Goal: Information Seeking & Learning: Learn about a topic

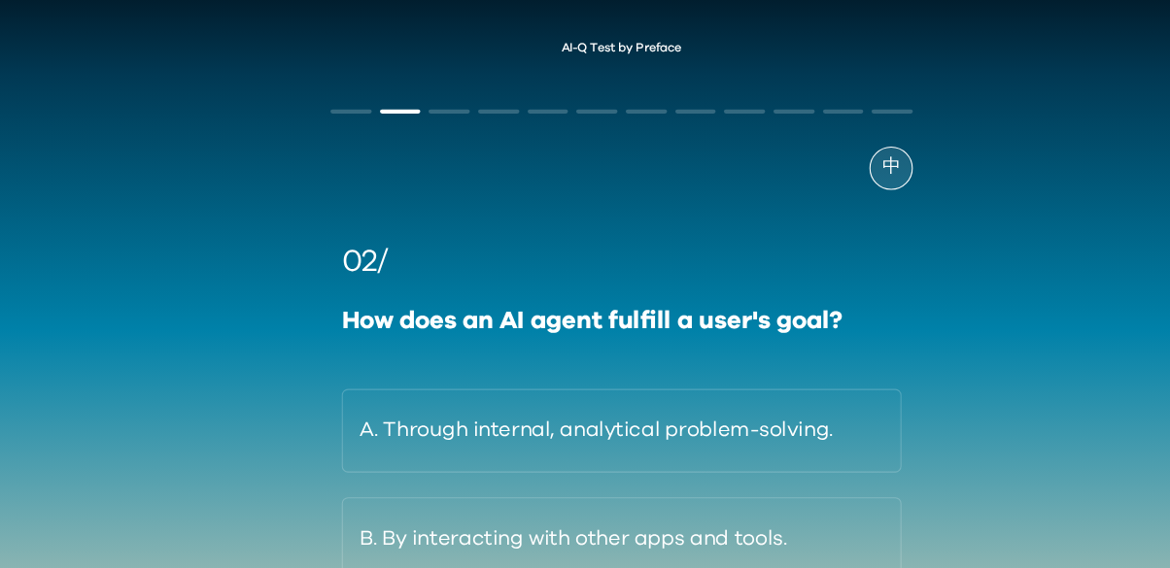
click at [346, 111] on div "中 02/ How does an AI agent fulfill a user's goal? A. Through internal, analytic…" at bounding box center [584, 398] width 585 height 652
click at [320, 133] on div "中 02/ How does an AI agent fulfill a user's goal? A. Through internal, analytic…" at bounding box center [584, 398] width 585 height 652
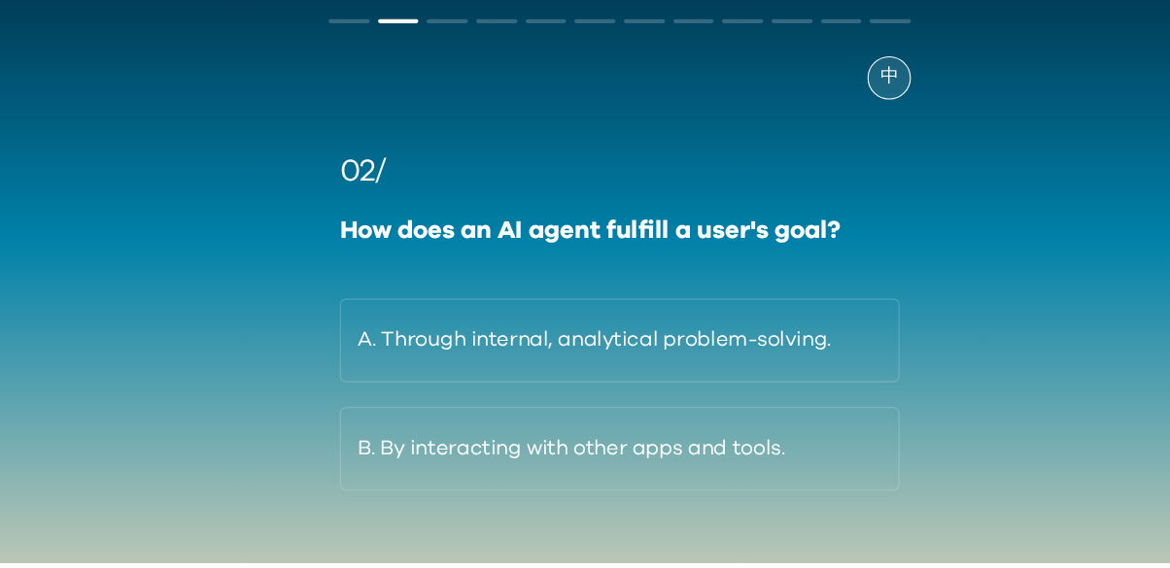
scroll to position [46, 0]
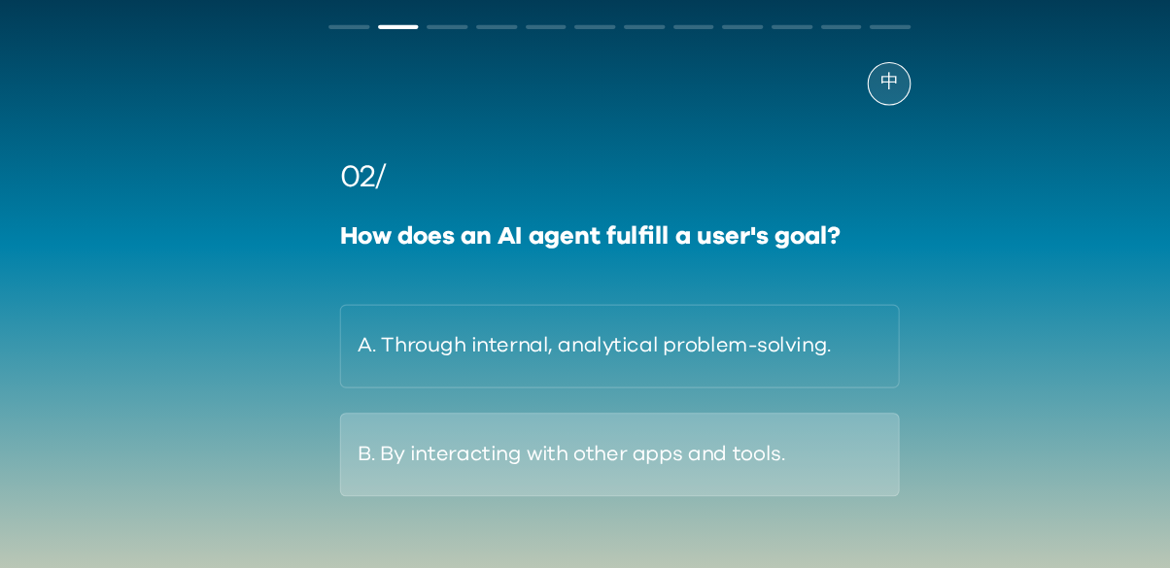
click at [609, 451] on button "B. By interacting with other apps and tools." at bounding box center [585, 462] width 527 height 79
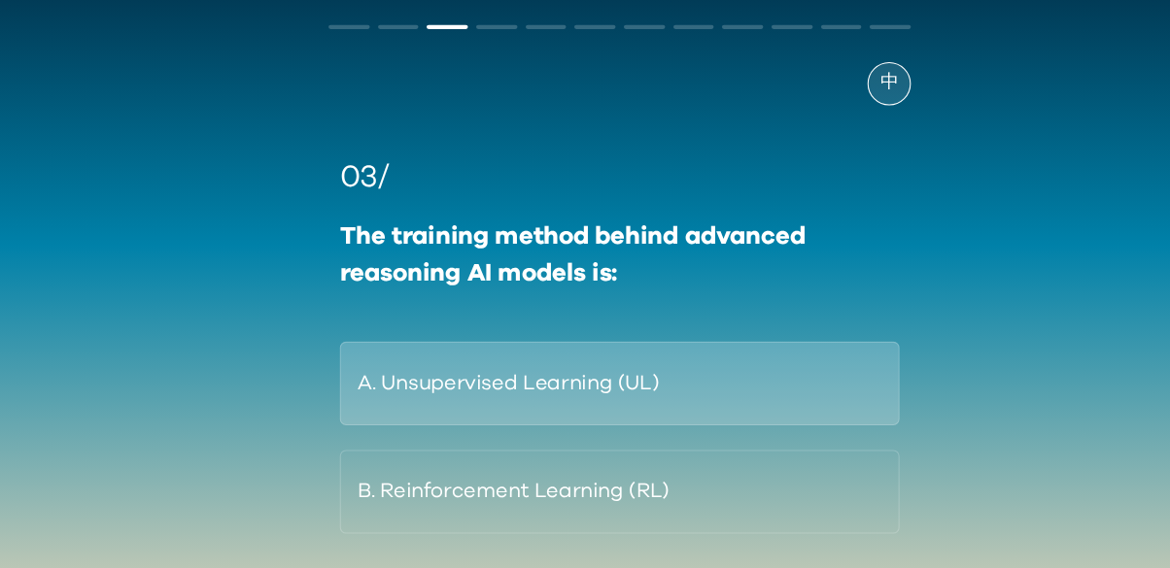
click at [556, 392] on button "A. Unsupervised Learning (UL)" at bounding box center [585, 395] width 527 height 79
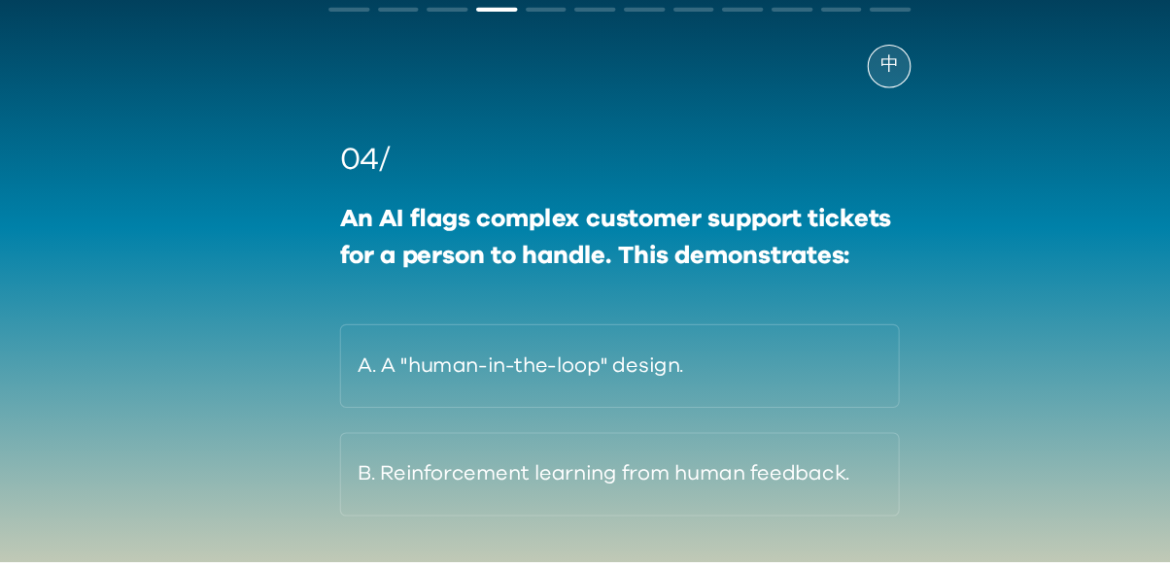
scroll to position [62, 0]
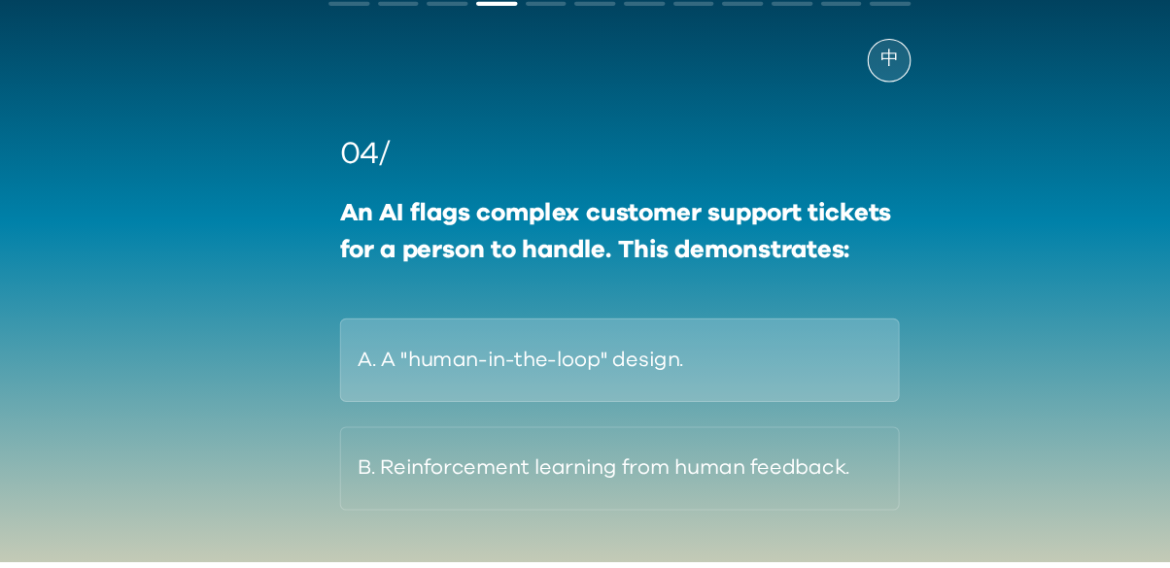
click at [713, 395] on button "A. A "human-in-the-loop" design." at bounding box center [585, 378] width 527 height 79
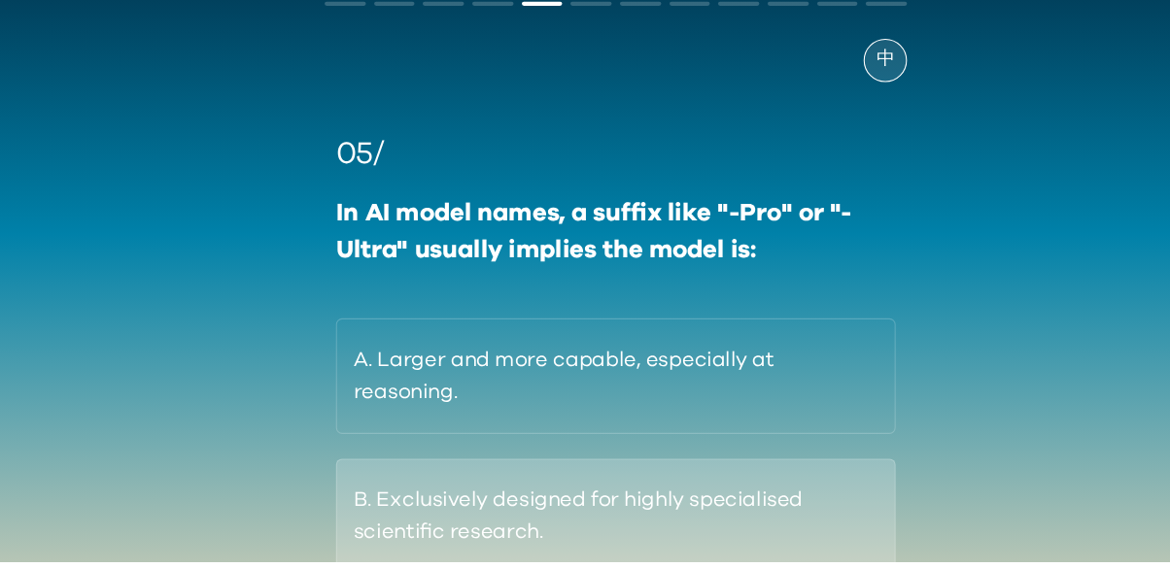
click at [533, 531] on button "B. Exclusively designed for highly specialised scientific research." at bounding box center [585, 525] width 527 height 109
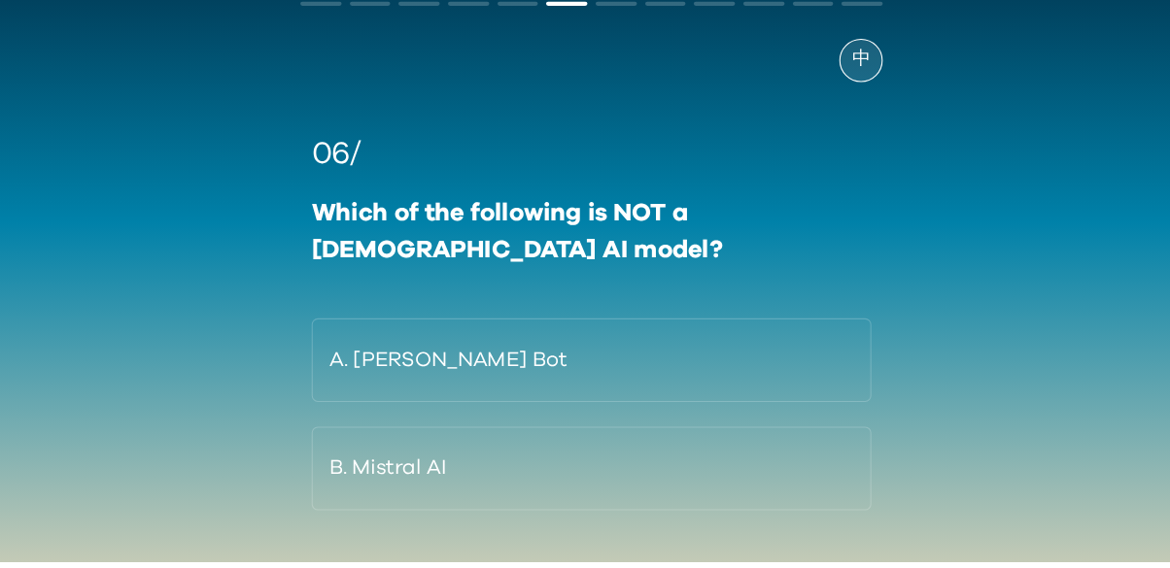
scroll to position [61, 0]
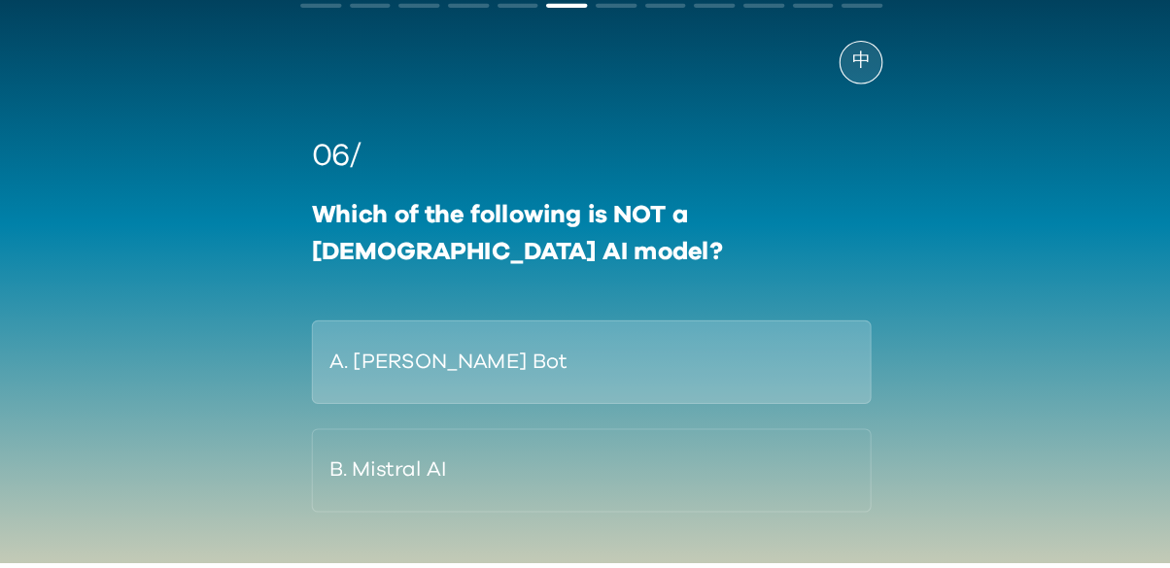
click at [761, 366] on button "A. Ernie Bot" at bounding box center [585, 379] width 527 height 79
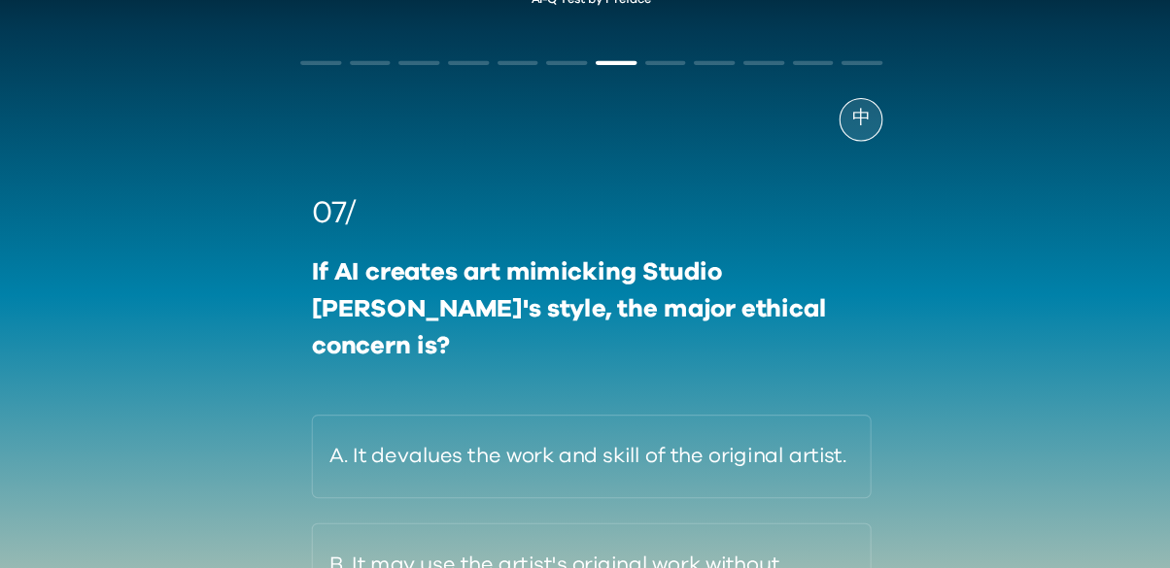
scroll to position [62, 0]
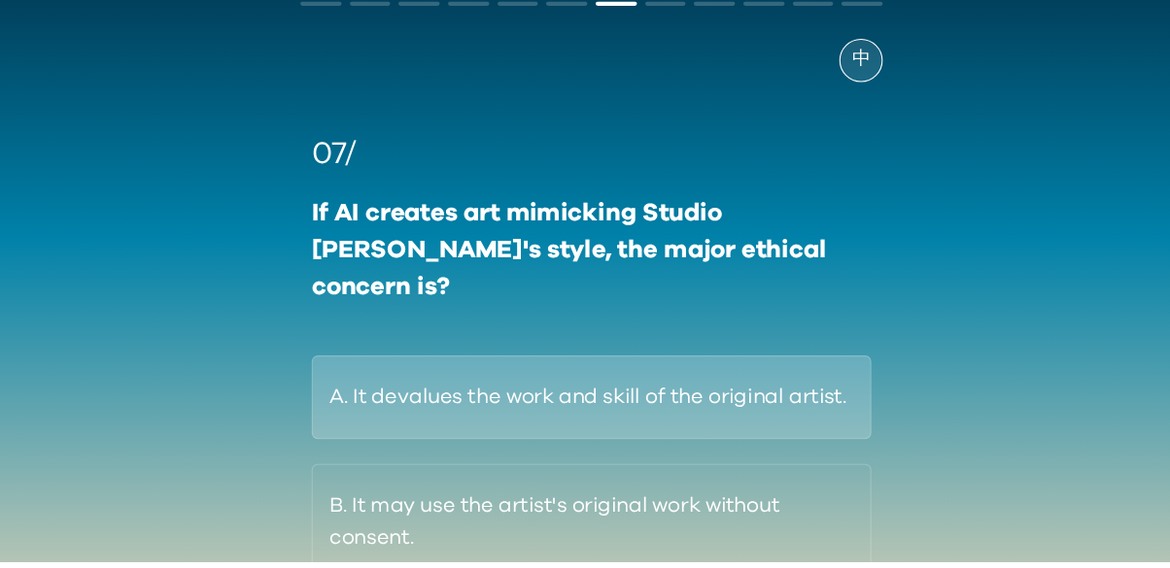
click at [563, 382] on button "A. It devalues the work and skill of the original artist." at bounding box center [585, 413] width 527 height 79
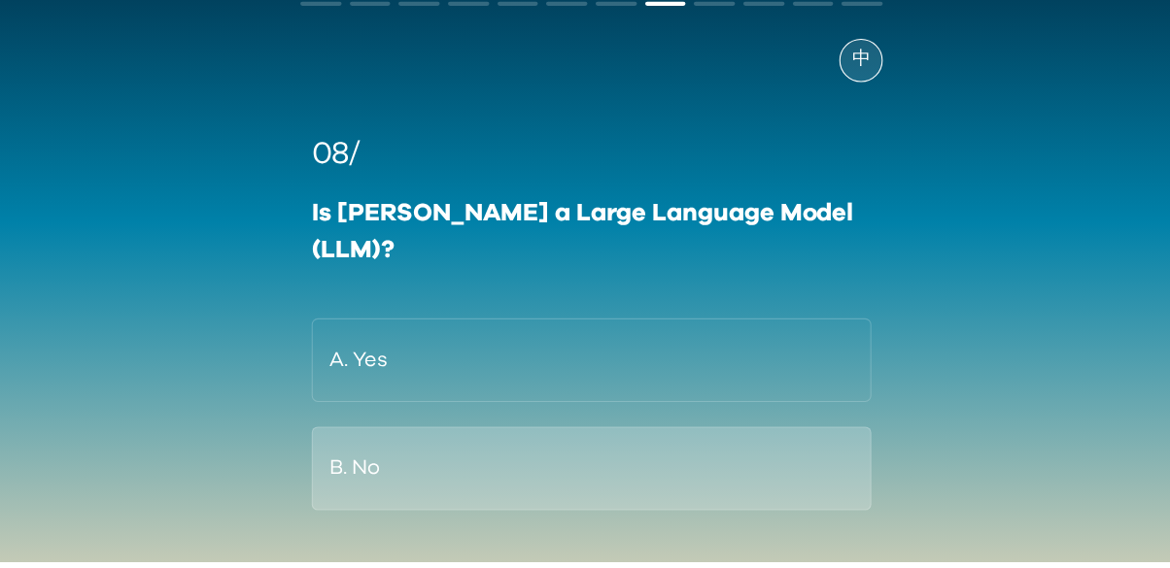
click at [662, 441] on button "B. No" at bounding box center [585, 480] width 527 height 79
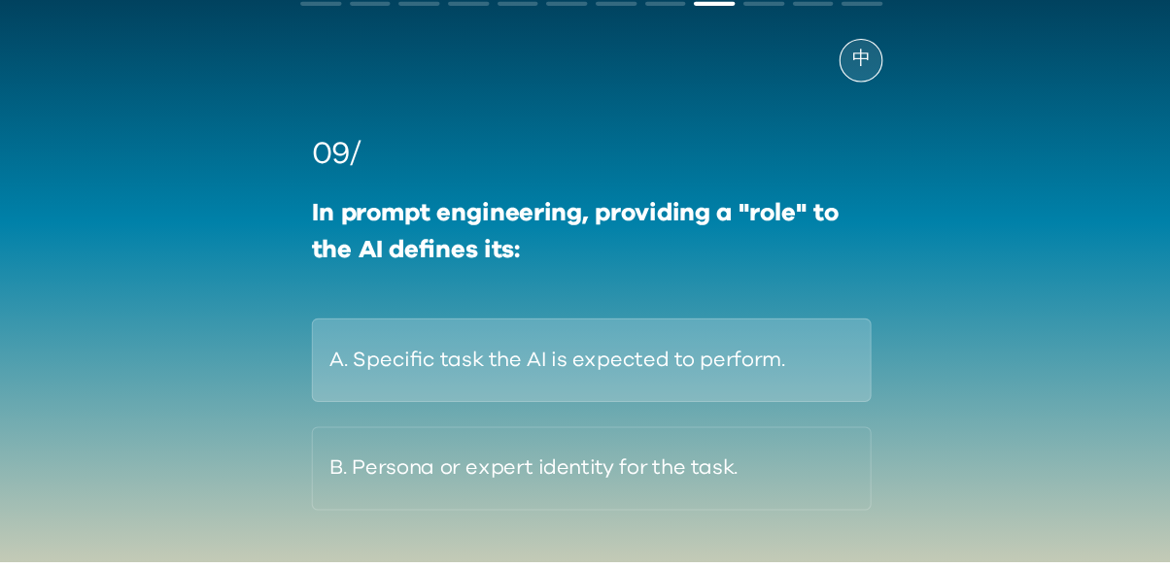
click at [610, 389] on button "A. Specific task the AI is expected to perform." at bounding box center [585, 378] width 527 height 79
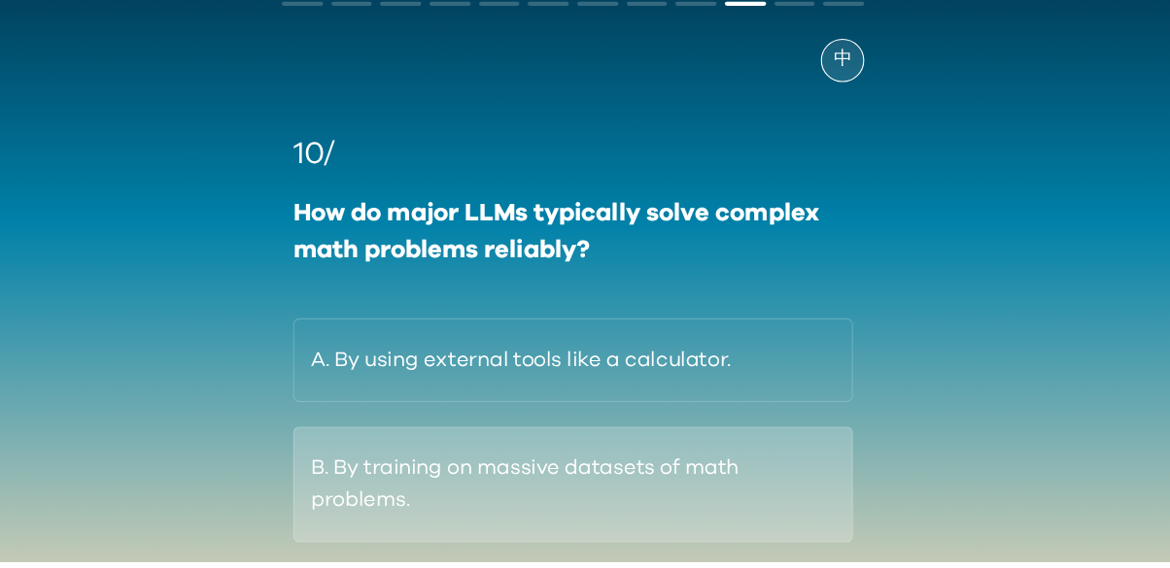
click at [574, 496] on button "B. By training on massive datasets of math problems." at bounding box center [585, 495] width 527 height 109
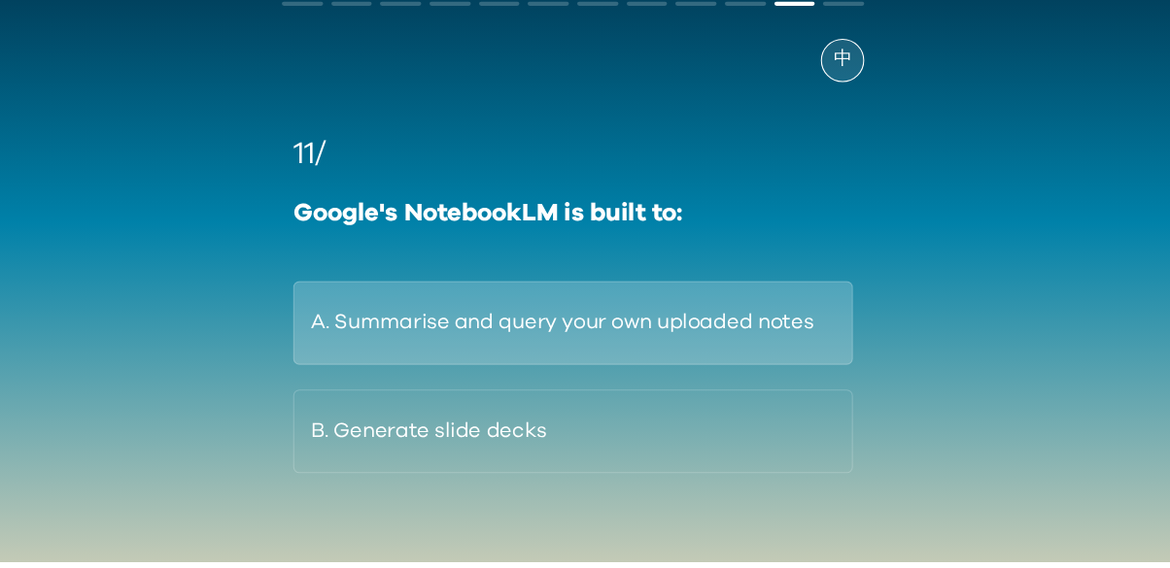
click at [794, 346] on button "A. Summarise and query your own uploaded notes" at bounding box center [585, 343] width 527 height 79
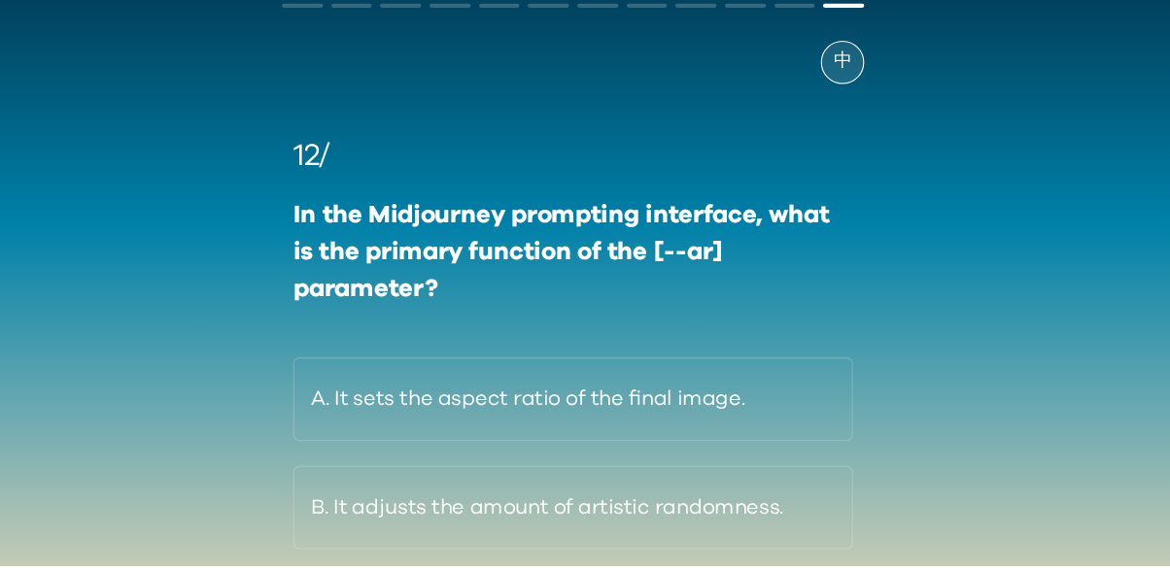
scroll to position [64, 0]
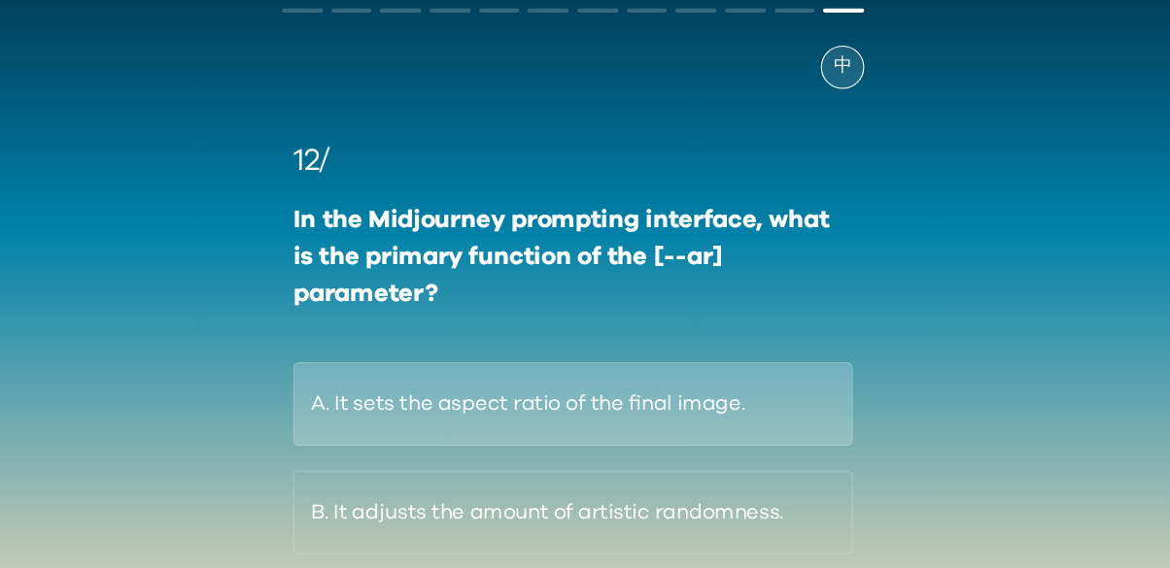
click at [669, 393] on button "A. It sets the aspect ratio of the final image." at bounding box center [585, 411] width 527 height 79
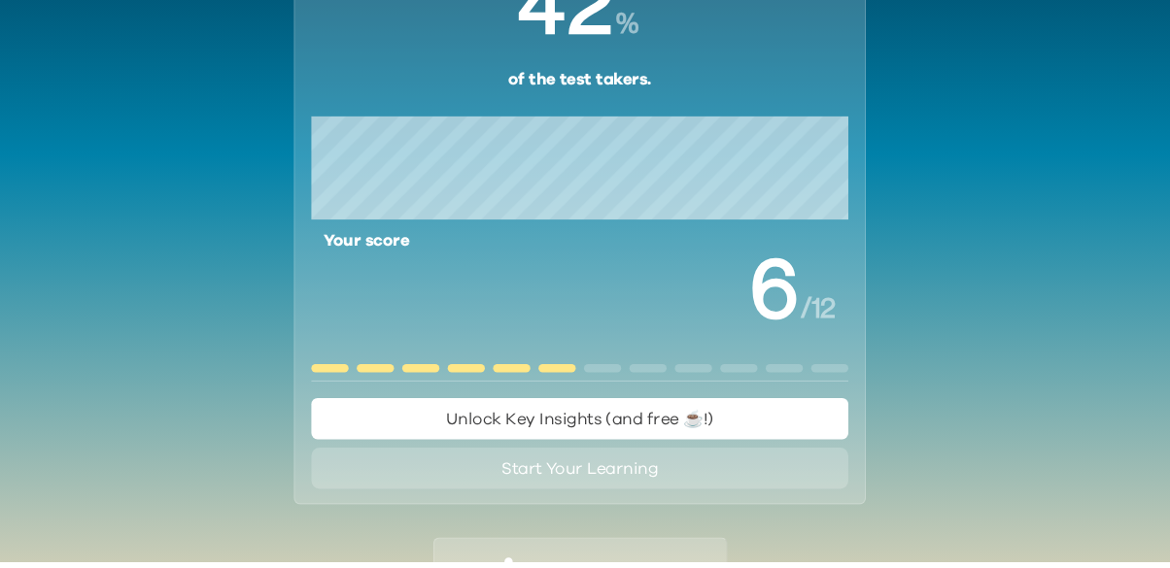
scroll to position [174, 0]
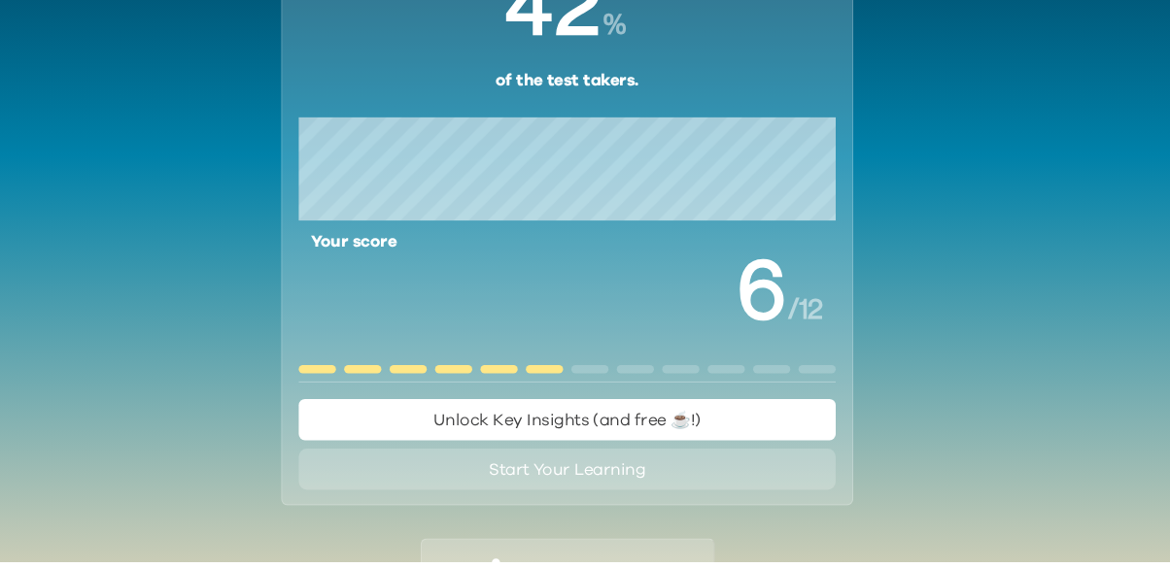
click at [687, 424] on span "Unlock Key Insights (and free ☕️!)" at bounding box center [585, 434] width 253 height 23
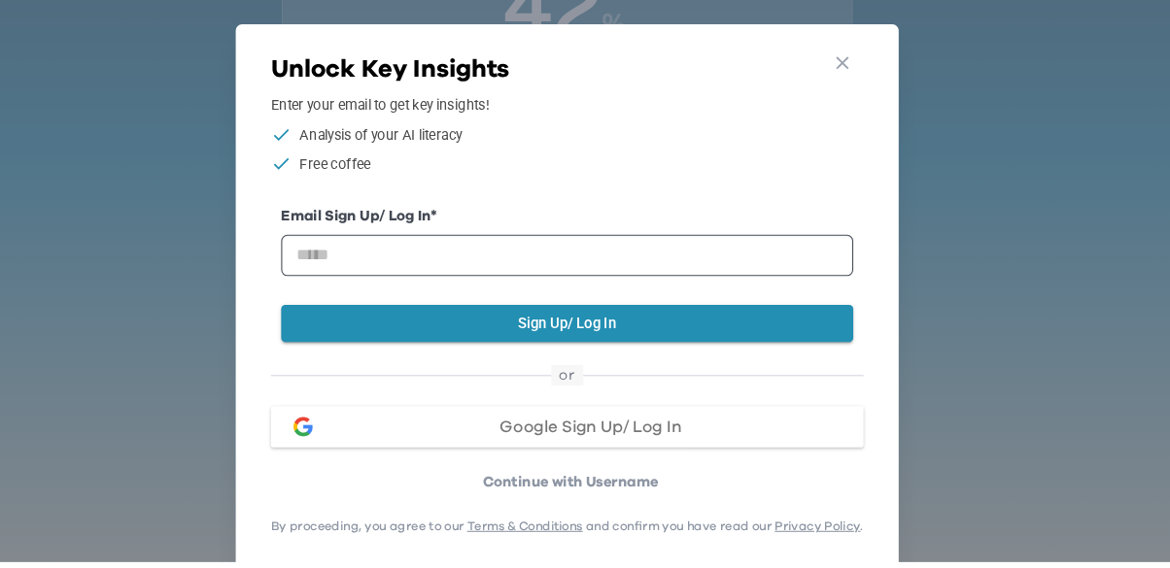
click at [989, 331] on div "Go Back Close Unlock Key Insights Enter your email to get key insights! Analysi…" at bounding box center [585, 320] width 1170 height 641
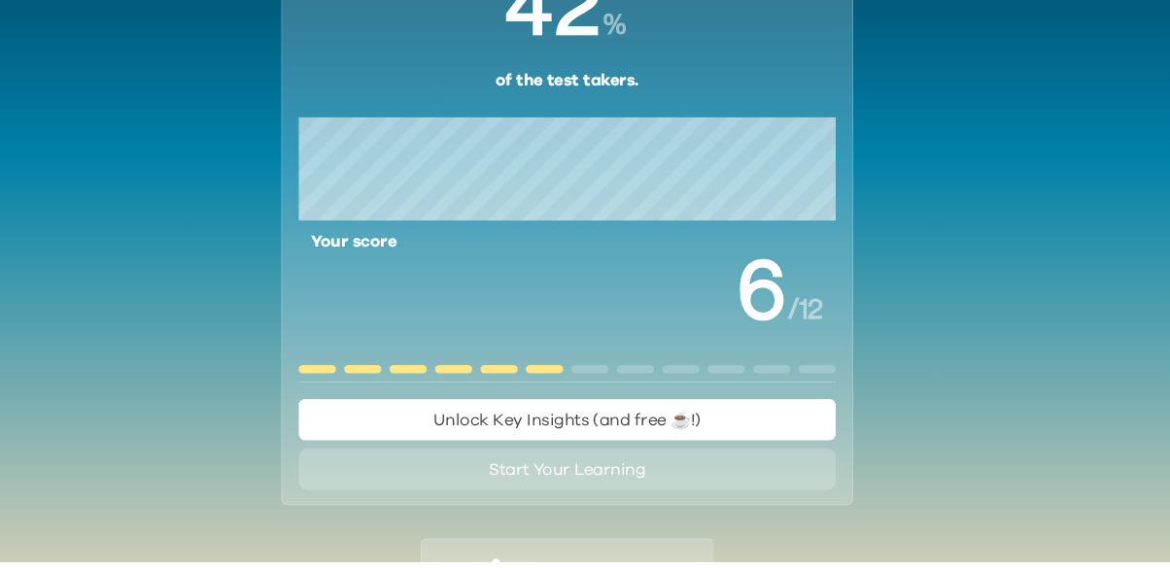
click at [686, 491] on button "Start Your Learning" at bounding box center [584, 480] width 505 height 39
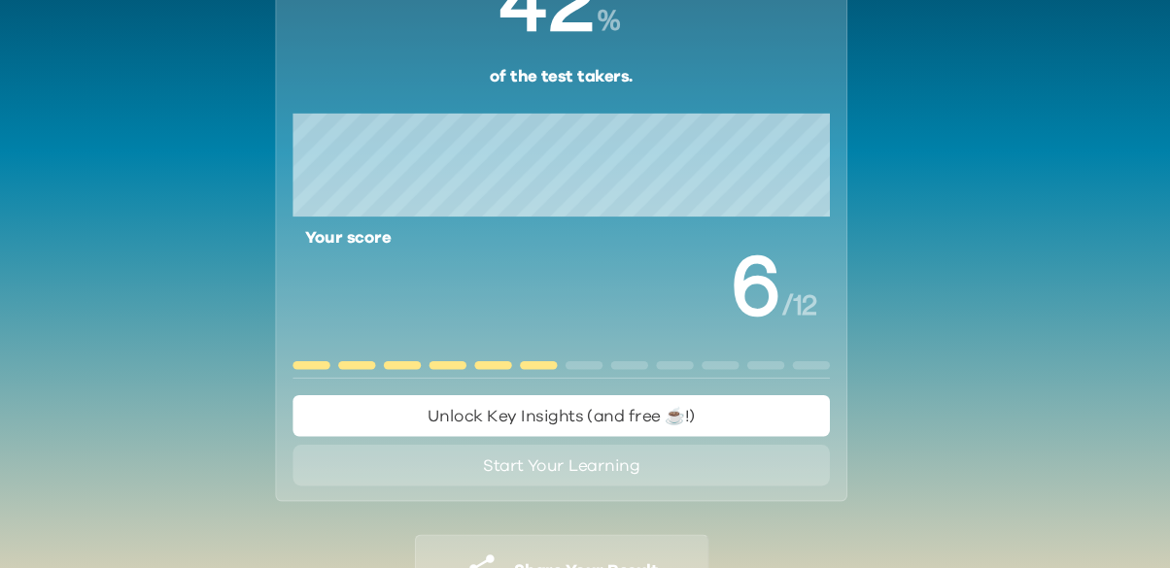
scroll to position [0, 0]
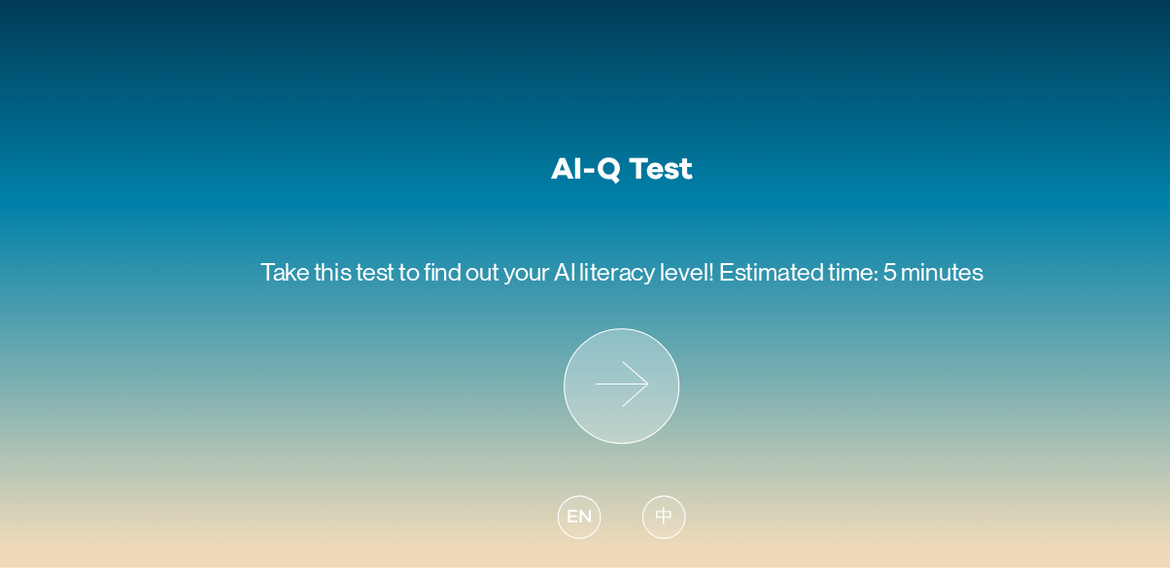
click at [571, 344] on icon at bounding box center [584, 397] width 107 height 107
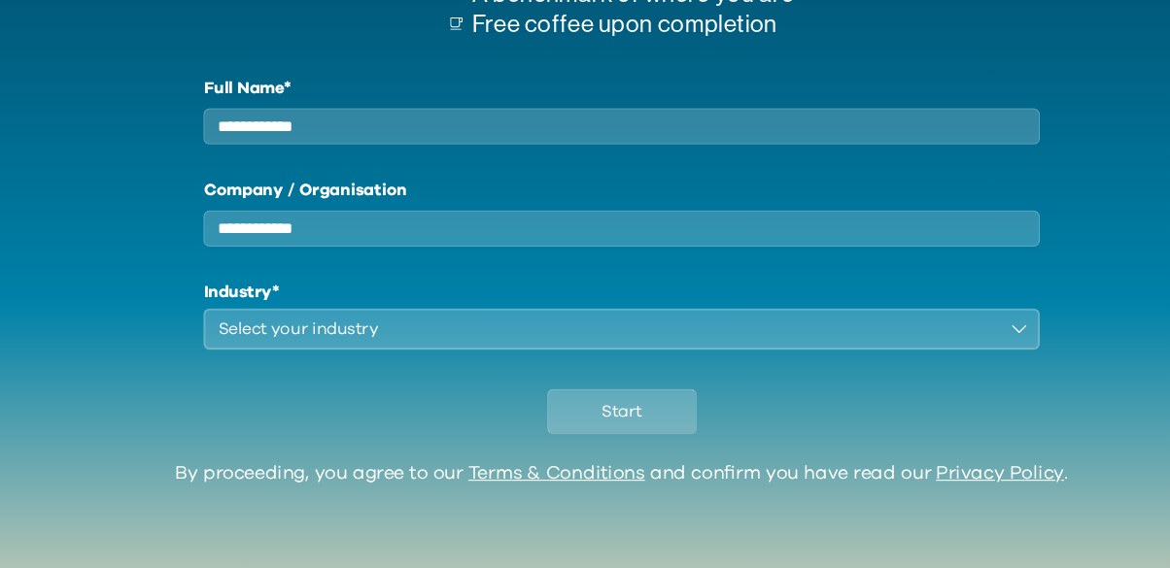
scroll to position [306, 0]
click at [722, 153] on input "Full Name*" at bounding box center [584, 152] width 786 height 34
type input "*********"
click at [377, 255] on input "Company / Organisation" at bounding box center [584, 248] width 786 height 34
type input "******"
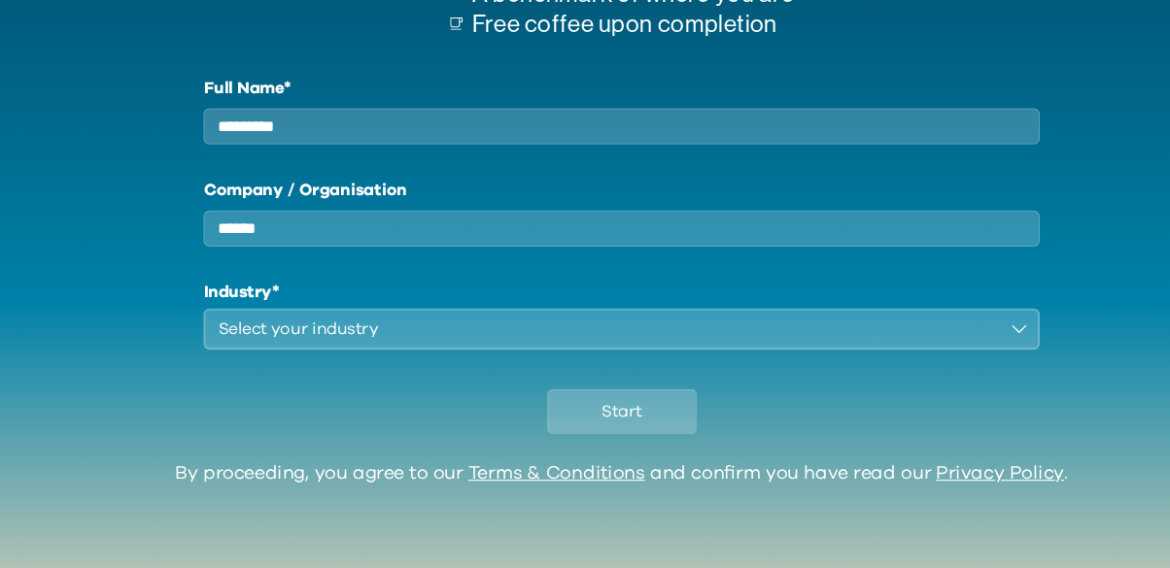
click at [344, 344] on div "Select your industry" at bounding box center [571, 342] width 732 height 23
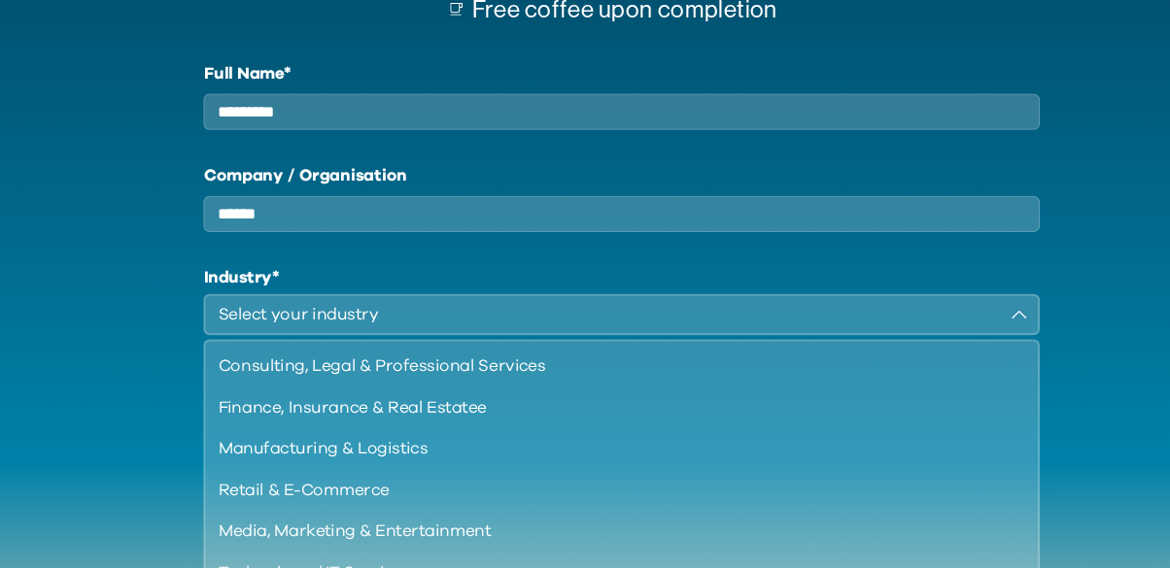
click at [419, 390] on div "Consulting, Legal & Professional Services" at bounding box center [572, 377] width 735 height 23
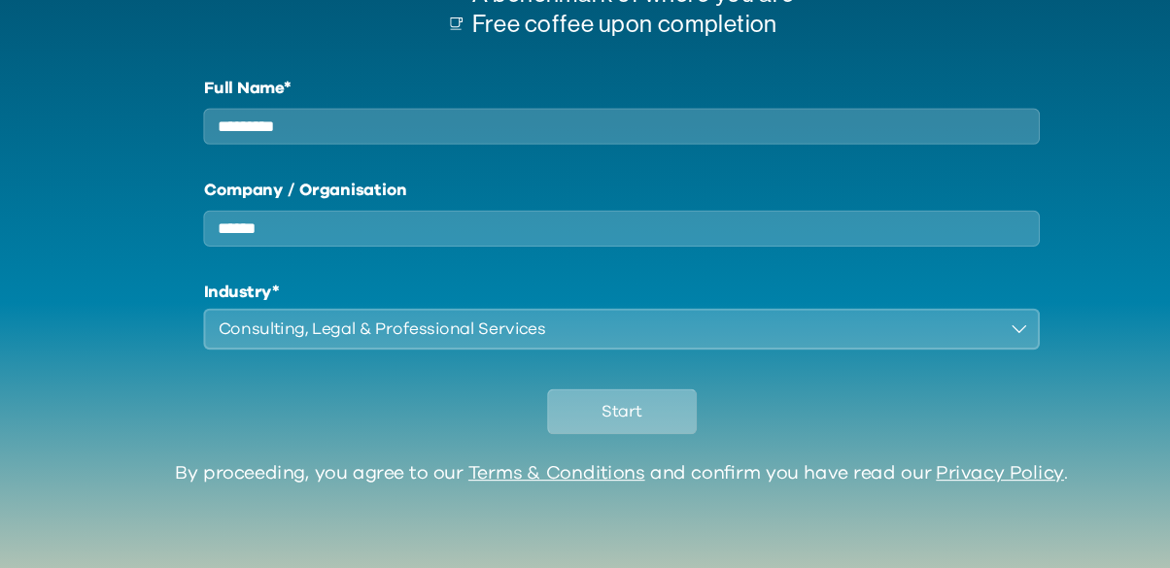
click at [589, 432] on span "Start" at bounding box center [585, 420] width 38 height 23
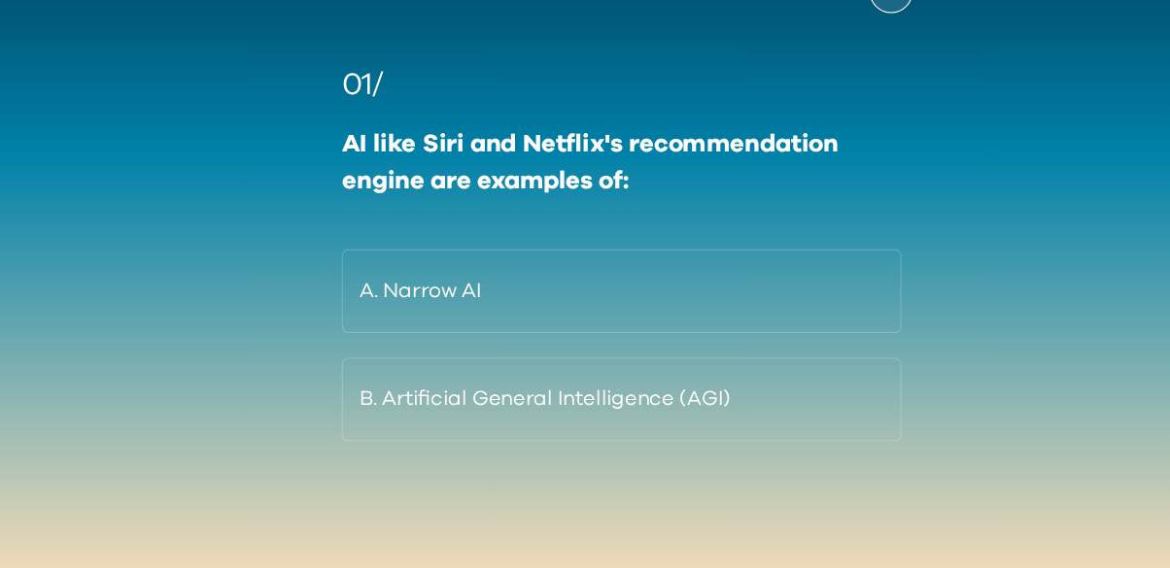
scroll to position [154, 0]
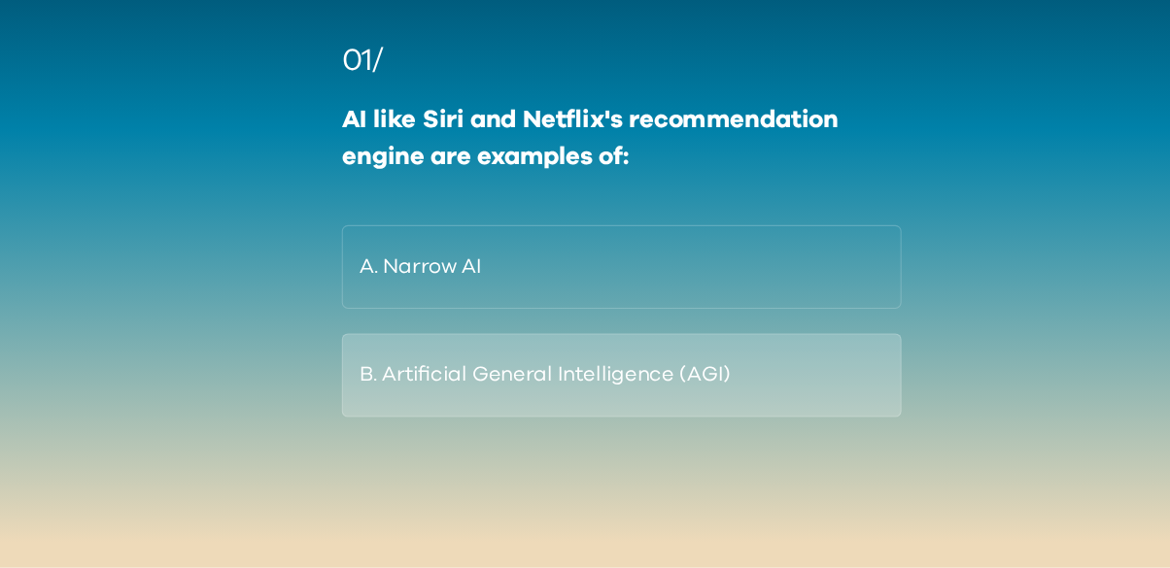
click at [690, 387] on button "B. Artificial General Intelligence (AGI)" at bounding box center [585, 387] width 527 height 79
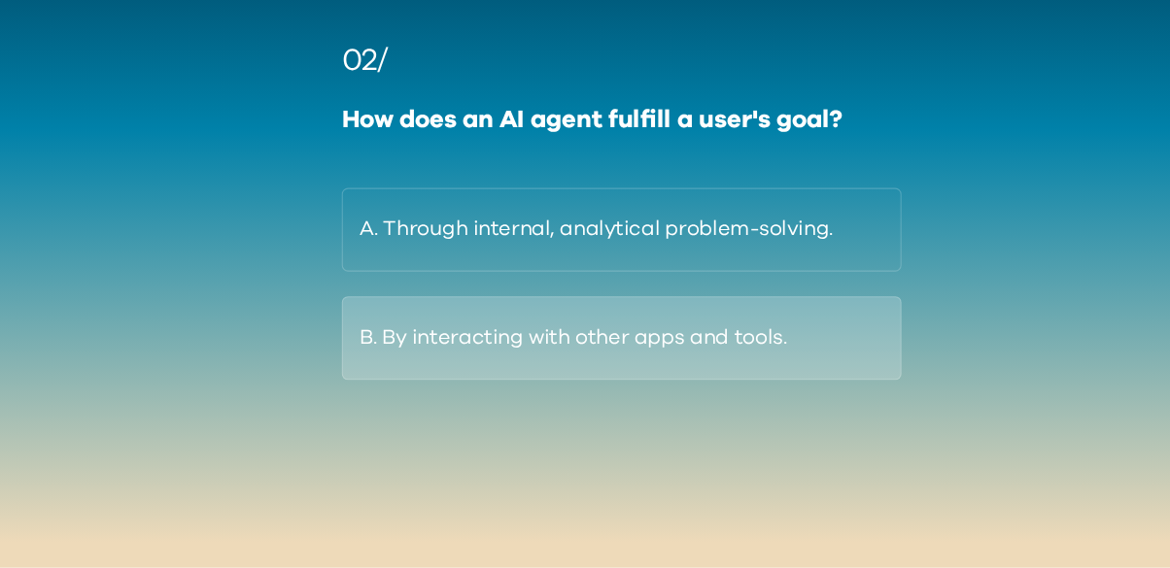
click at [675, 369] on button "B. By interacting with other apps and tools." at bounding box center [585, 352] width 527 height 79
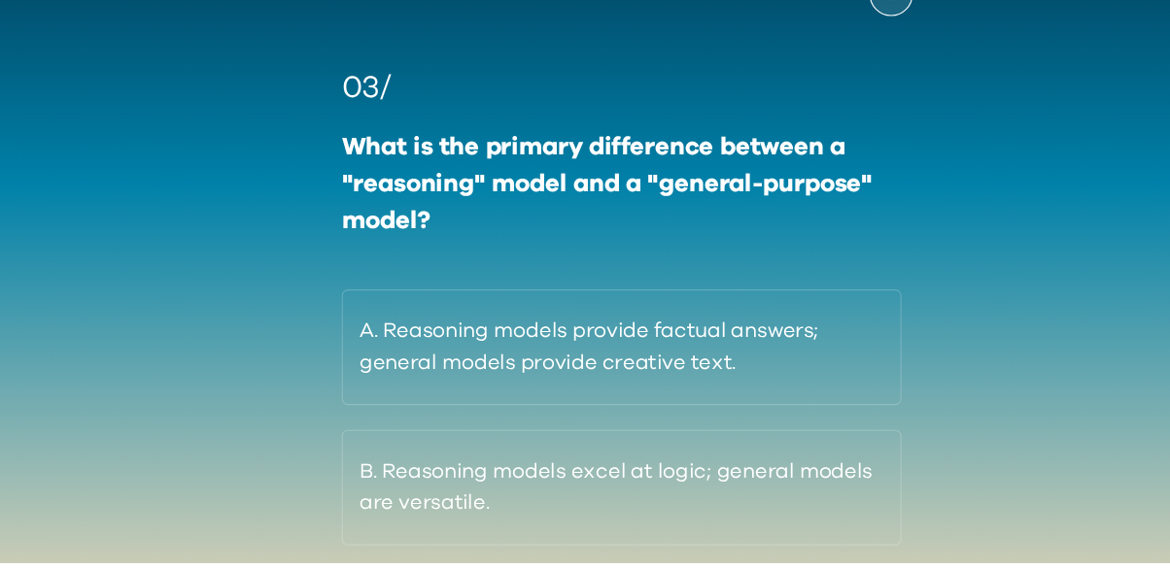
scroll to position [125, 0]
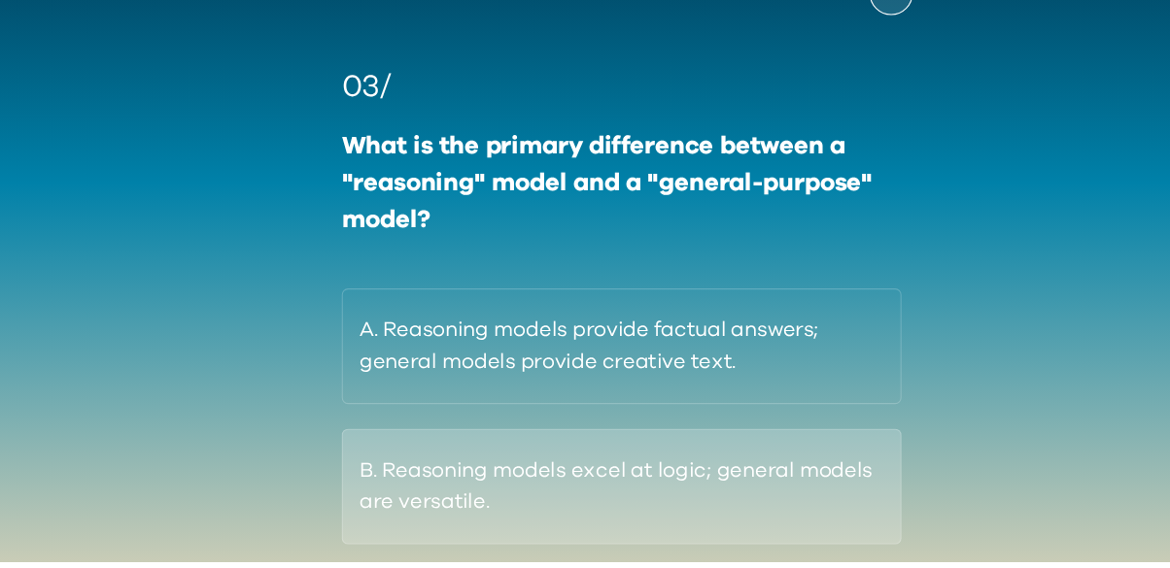
click at [630, 517] on button "B. Reasoning models excel at logic; general models are versatile." at bounding box center [585, 497] width 527 height 109
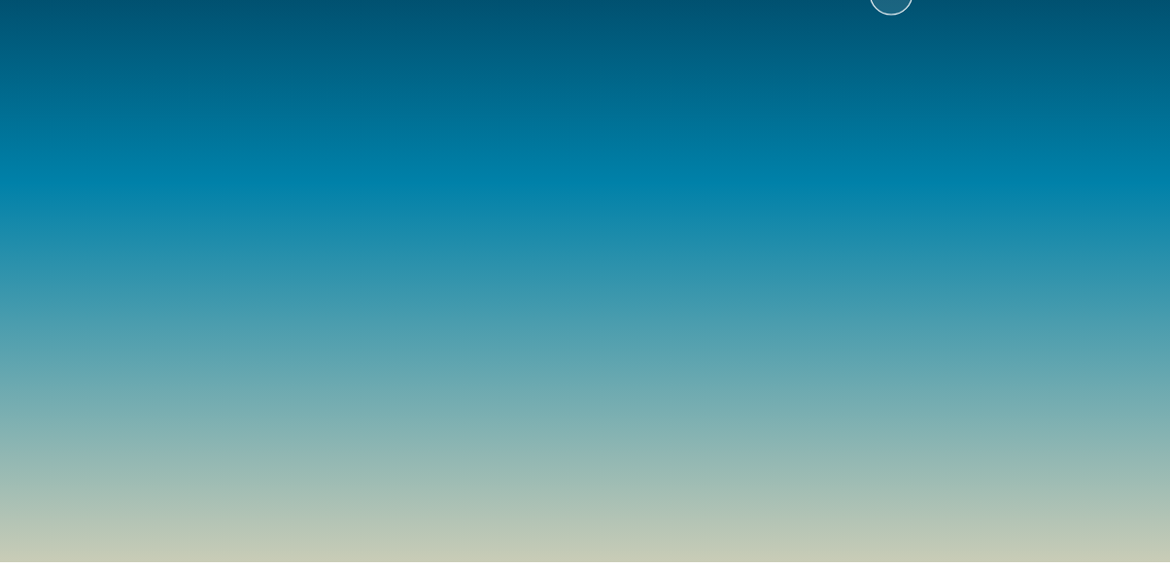
scroll to position [62, 0]
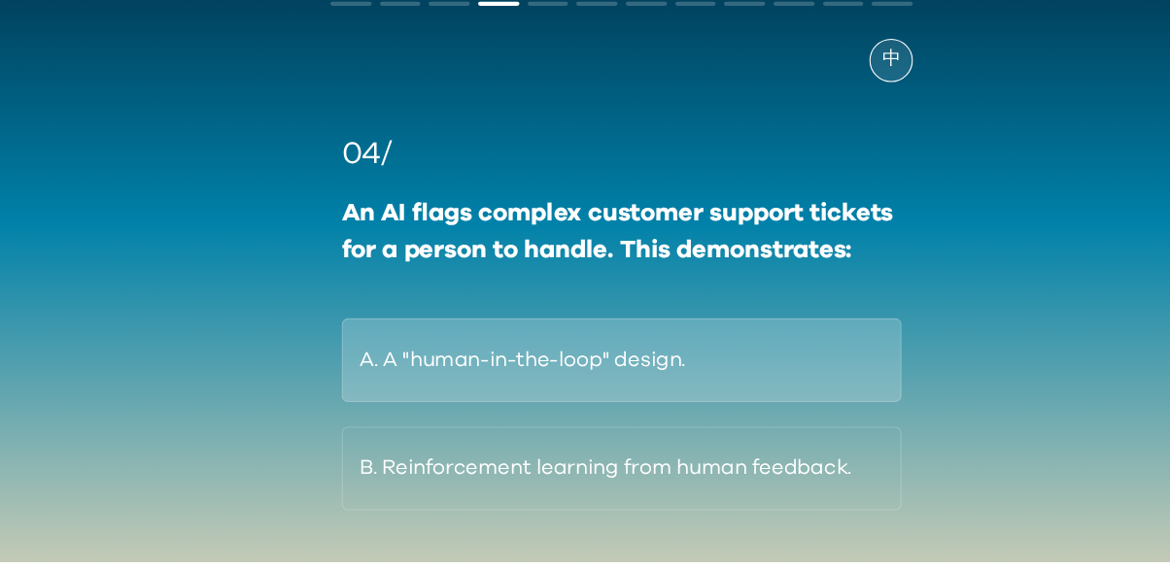
click at [618, 353] on button "A. A "human-in-the-loop" design." at bounding box center [585, 378] width 527 height 79
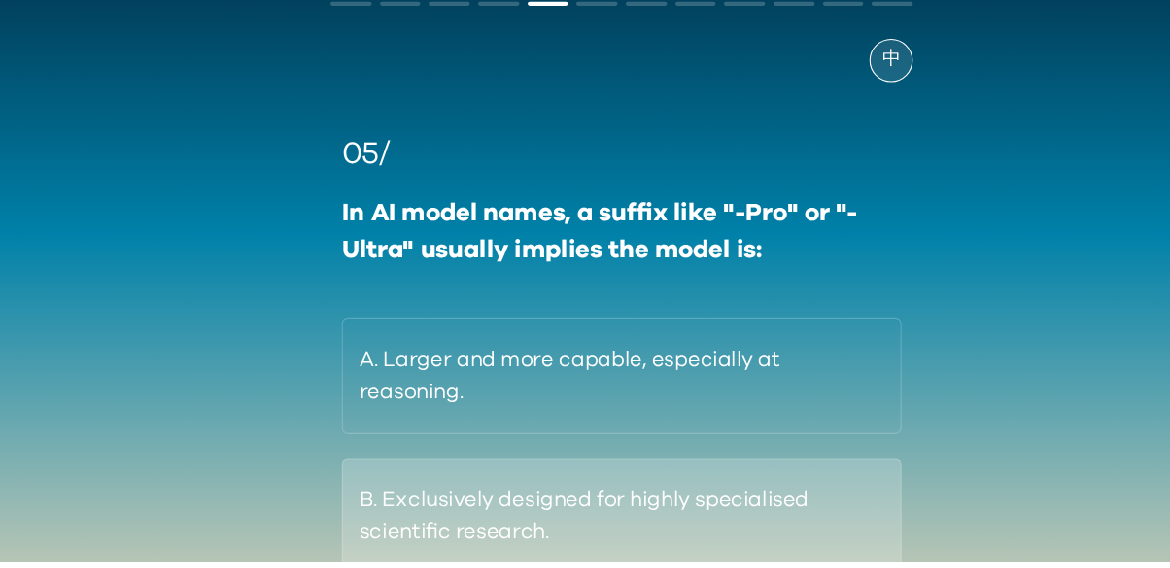
click at [609, 515] on button "B. Exclusively designed for highly specialised scientific research." at bounding box center [585, 525] width 527 height 109
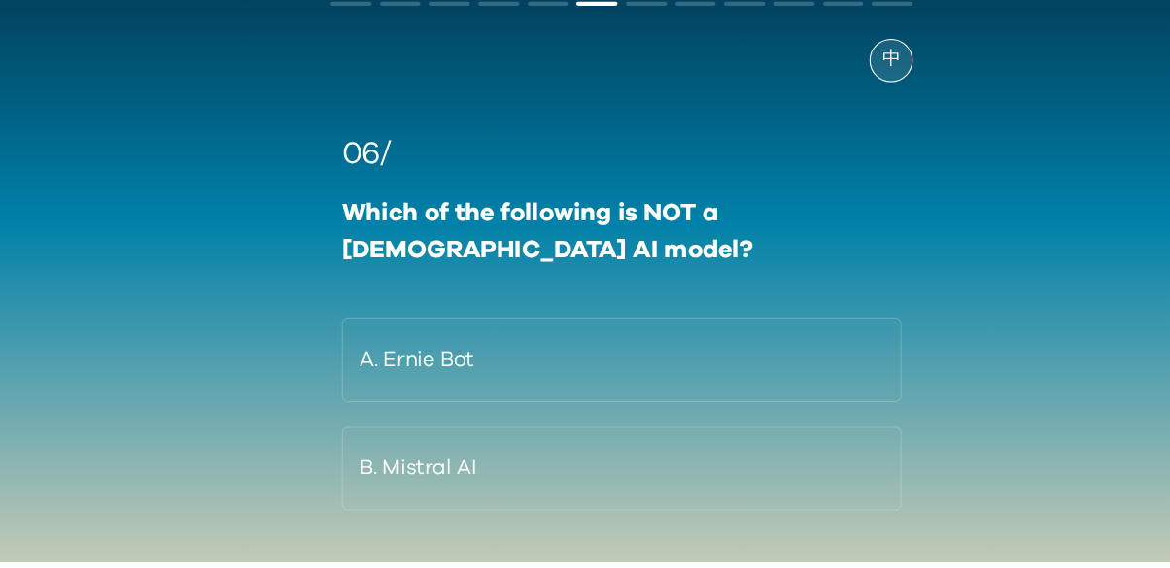
scroll to position [61, 0]
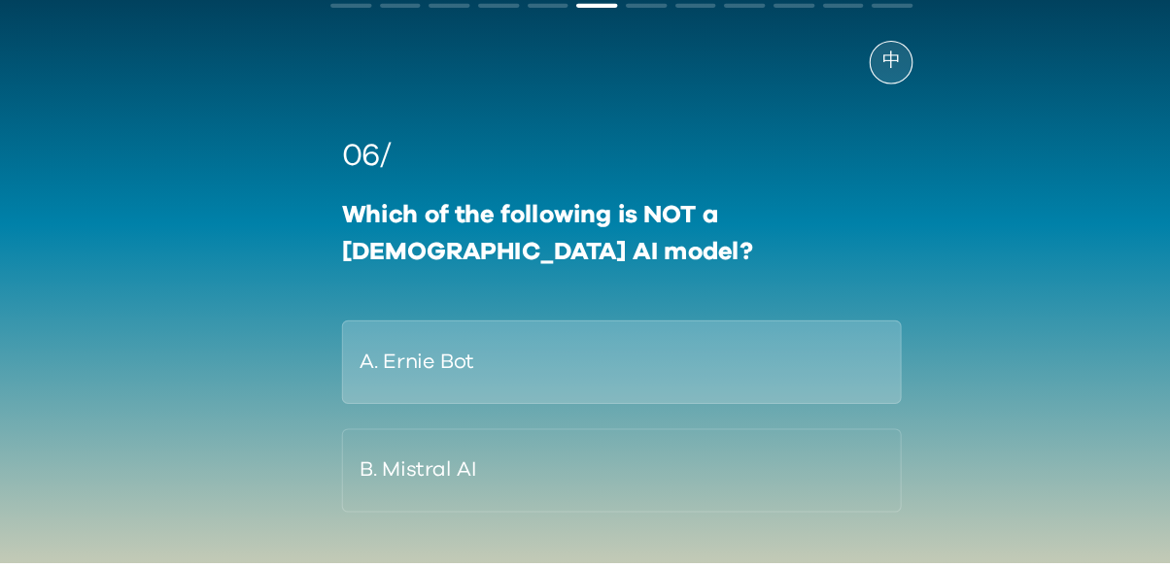
click at [547, 390] on button "A. Ernie Bot" at bounding box center [585, 379] width 527 height 79
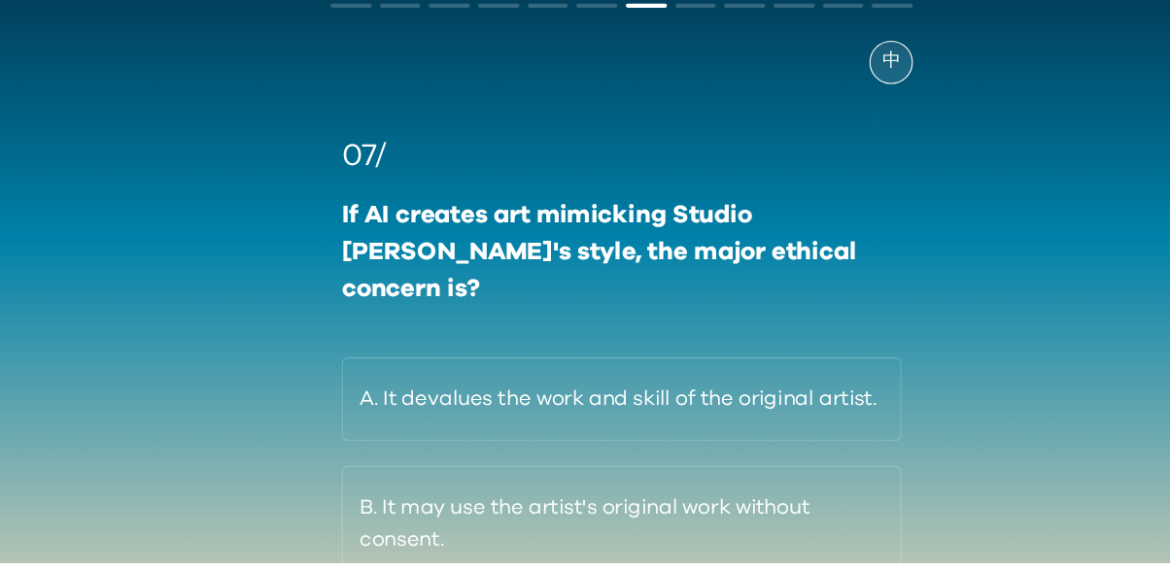
scroll to position [62, 0]
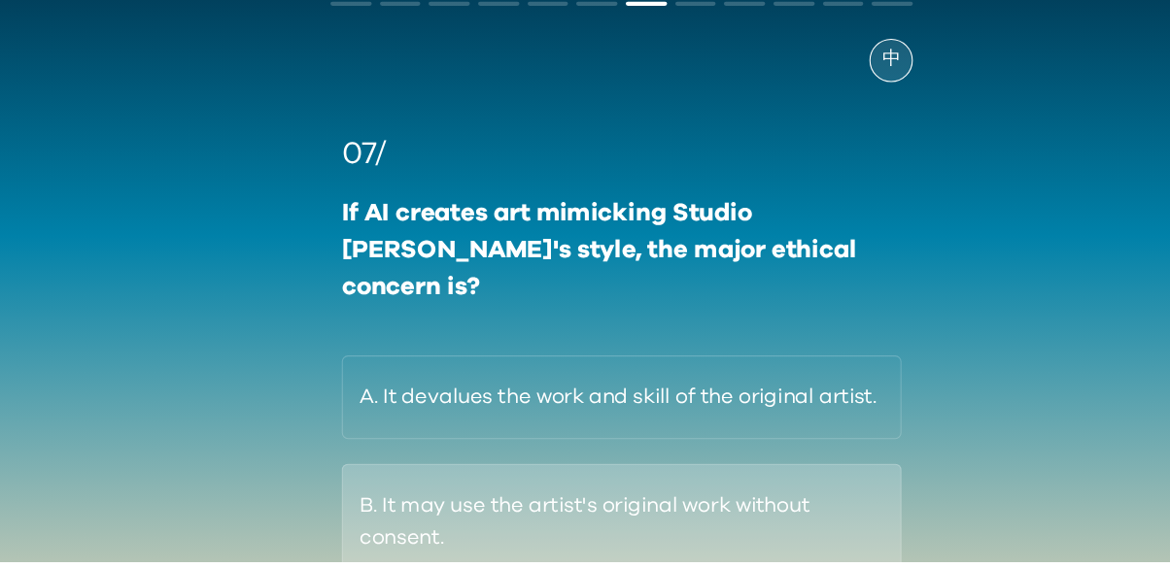
click at [526, 501] on button "B. It may use the artist's original work without consent." at bounding box center [585, 530] width 527 height 109
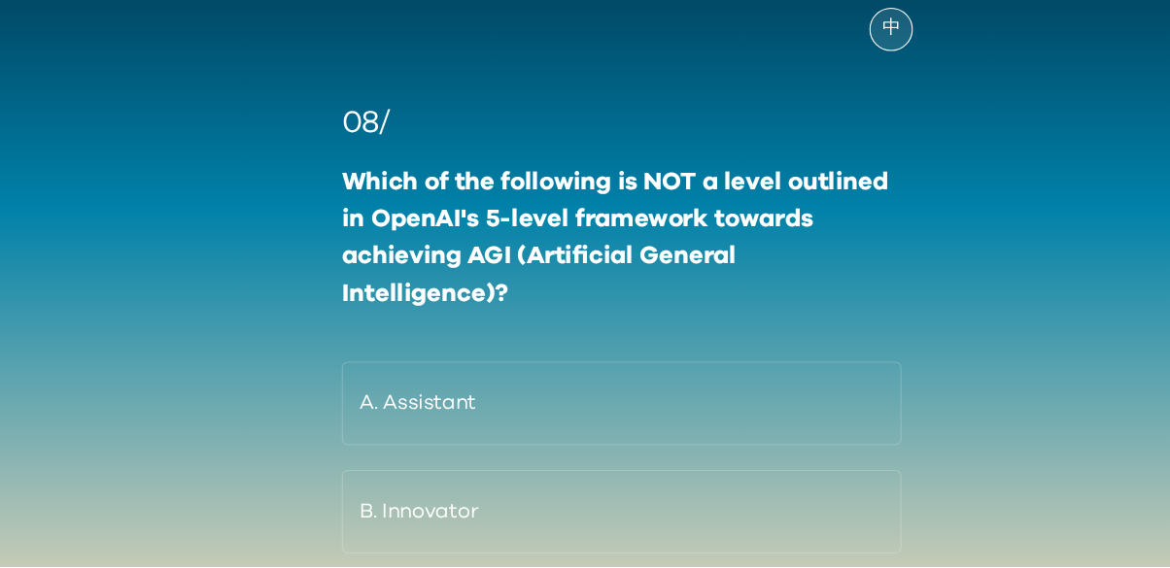
scroll to position [99, 0]
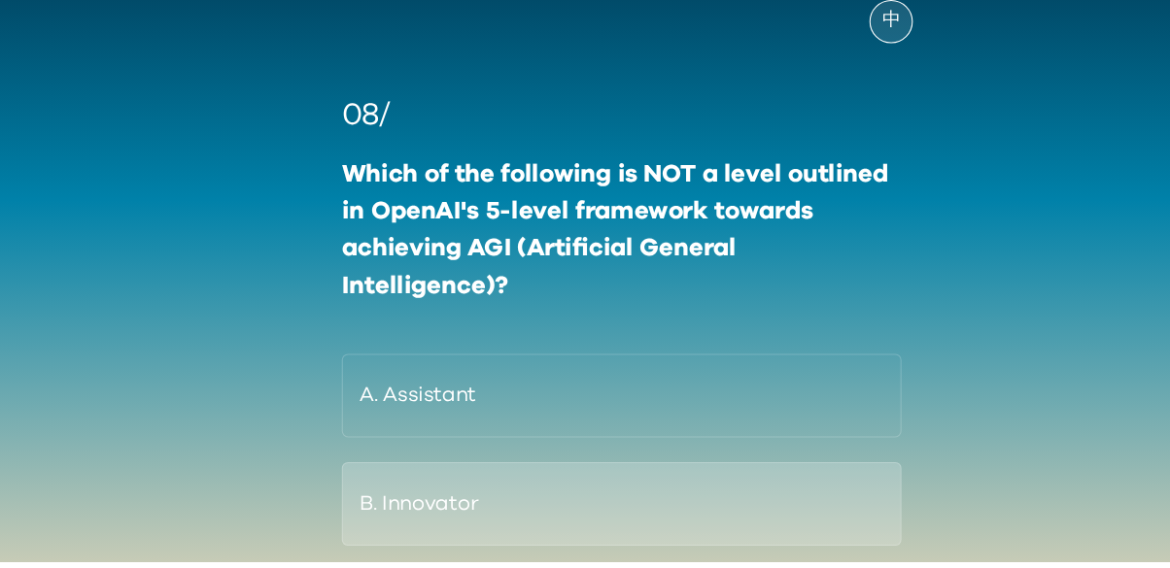
click at [527, 507] on button "B. Innovator" at bounding box center [585, 513] width 527 height 79
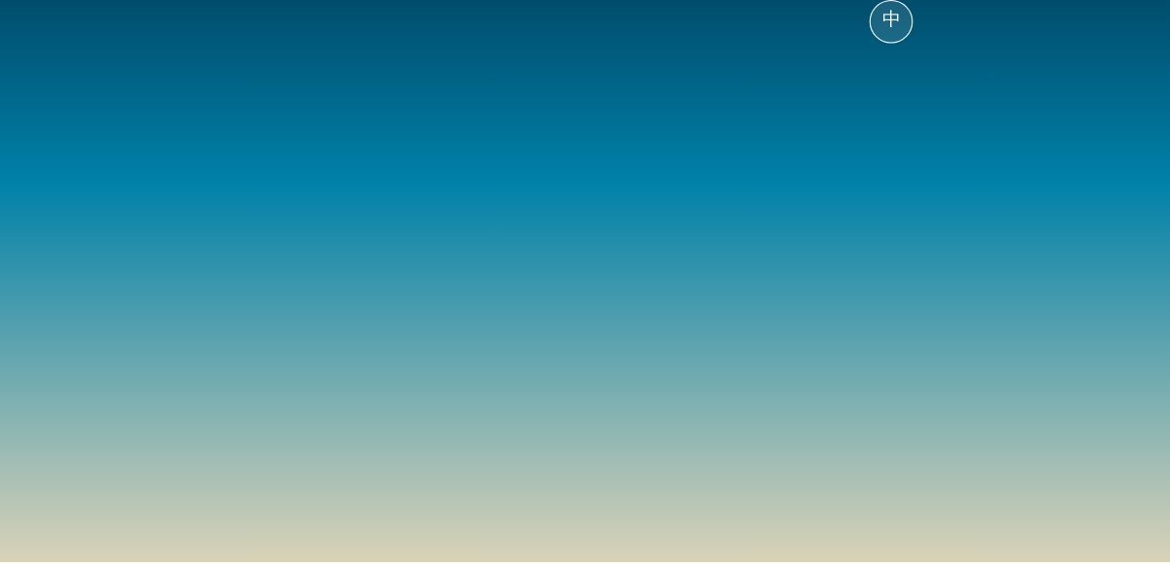
scroll to position [62, 0]
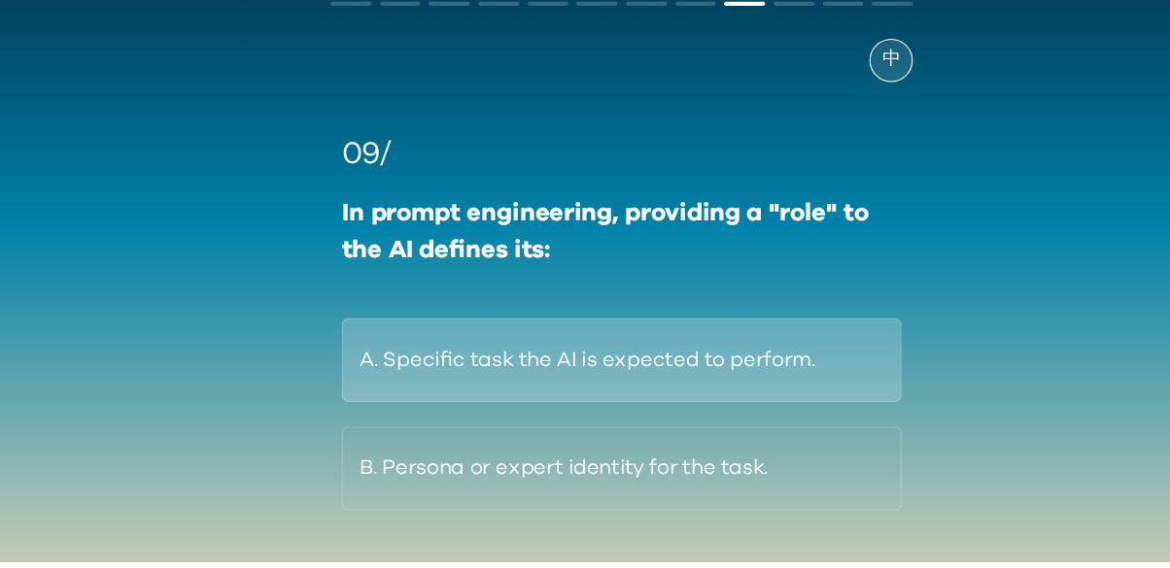
click at [391, 370] on button "A. Specific task the AI is expected to perform." at bounding box center [585, 378] width 527 height 79
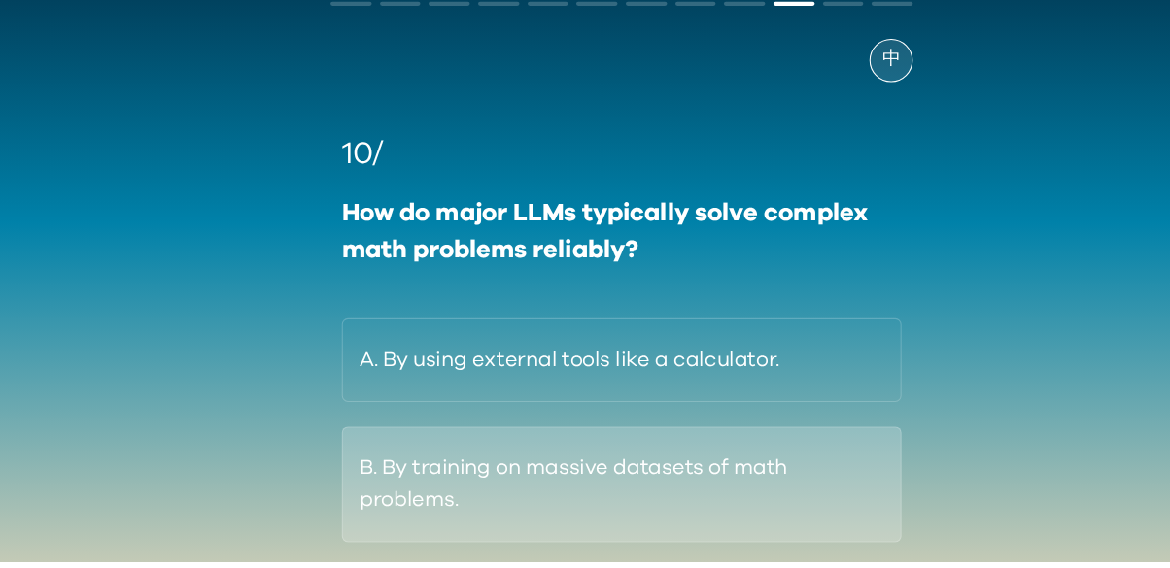
click at [451, 527] on button "B. By training on massive datasets of math problems." at bounding box center [585, 495] width 527 height 109
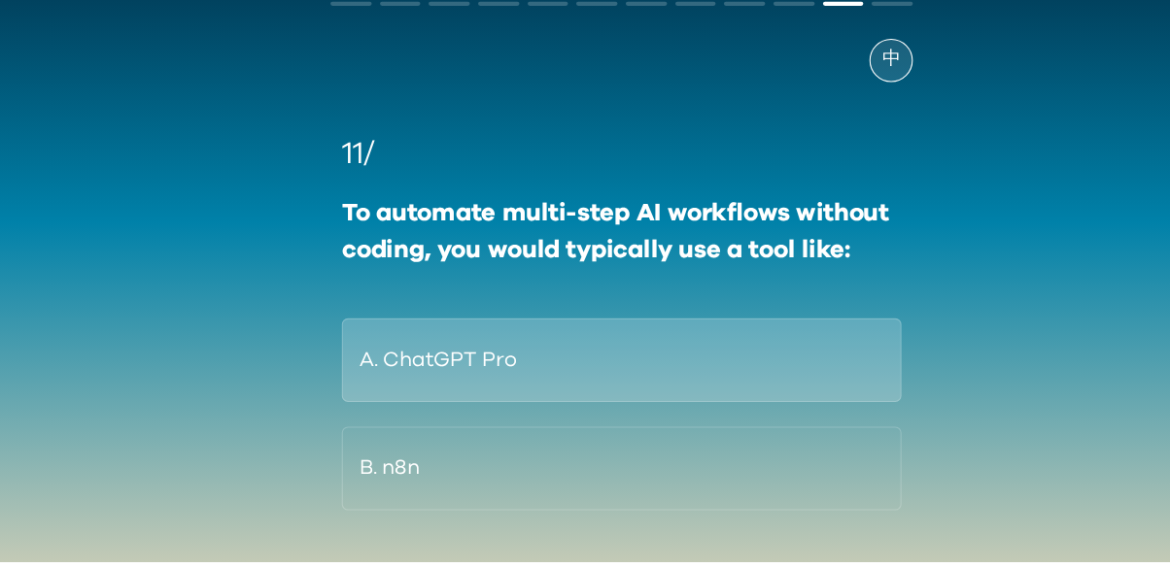
click at [550, 389] on button "A. ChatGPT Pro" at bounding box center [585, 378] width 527 height 79
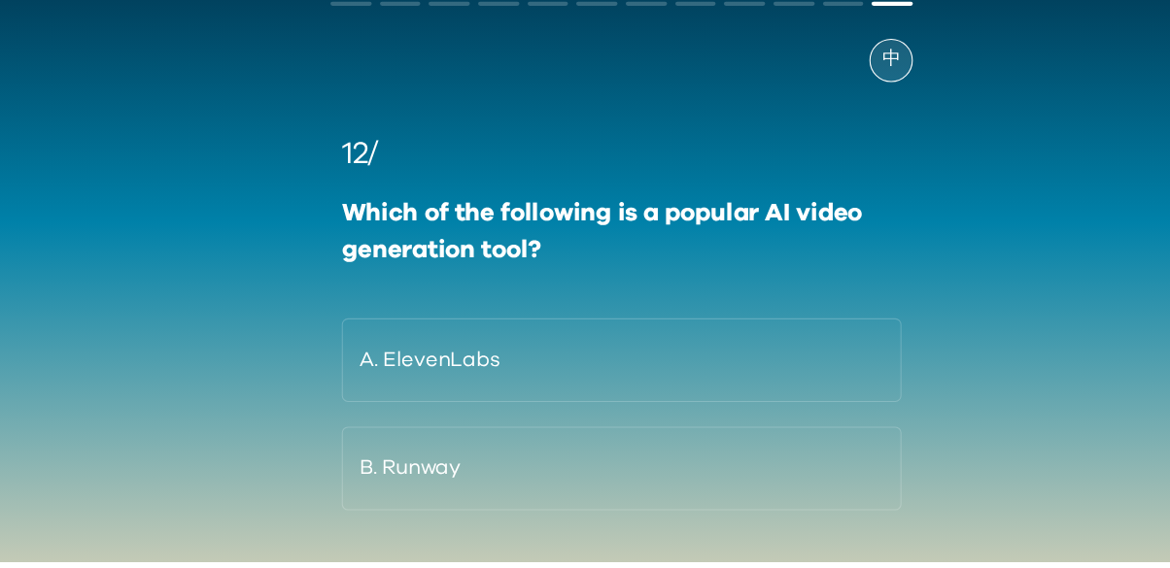
scroll to position [61, 0]
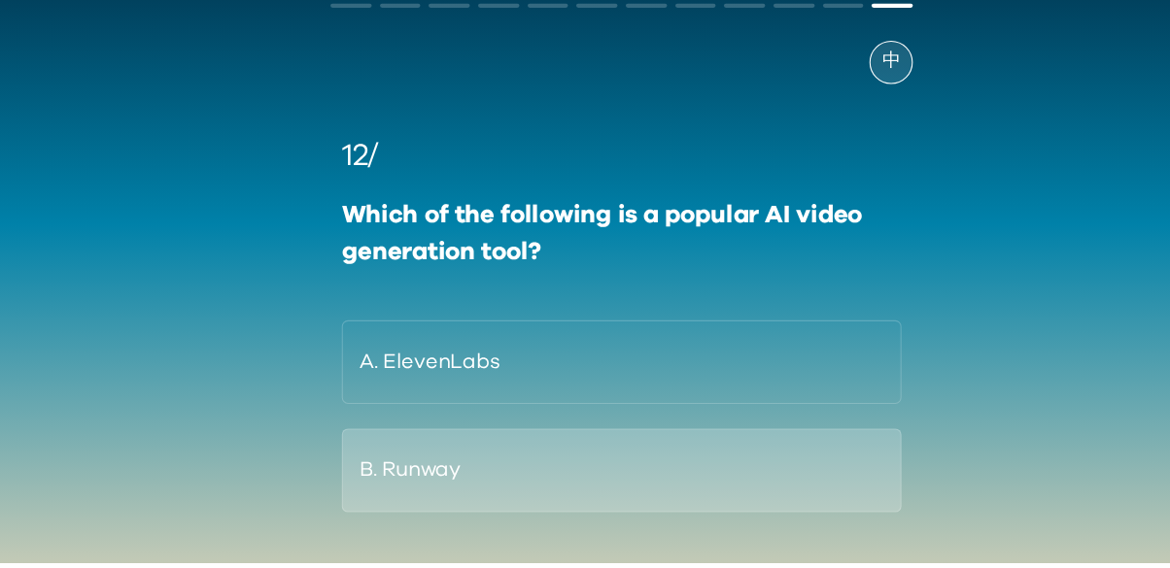
click at [413, 482] on button "B. Runway" at bounding box center [585, 481] width 527 height 79
